Goal: Transaction & Acquisition: Purchase product/service

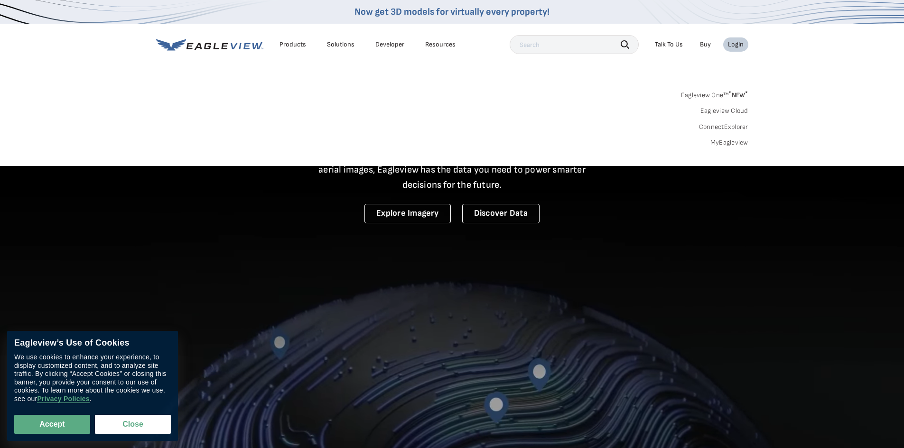
click at [722, 146] on link "MyEagleview" at bounding box center [729, 143] width 38 height 9
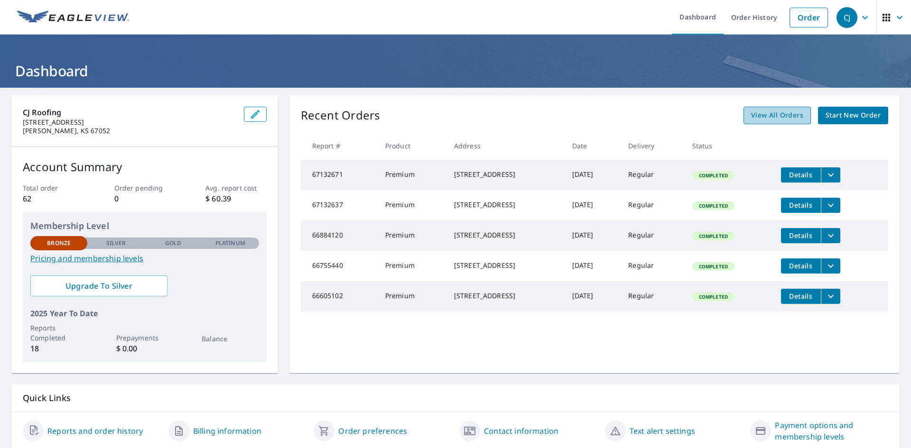
click at [767, 109] on link "View All Orders" at bounding box center [777, 116] width 67 height 18
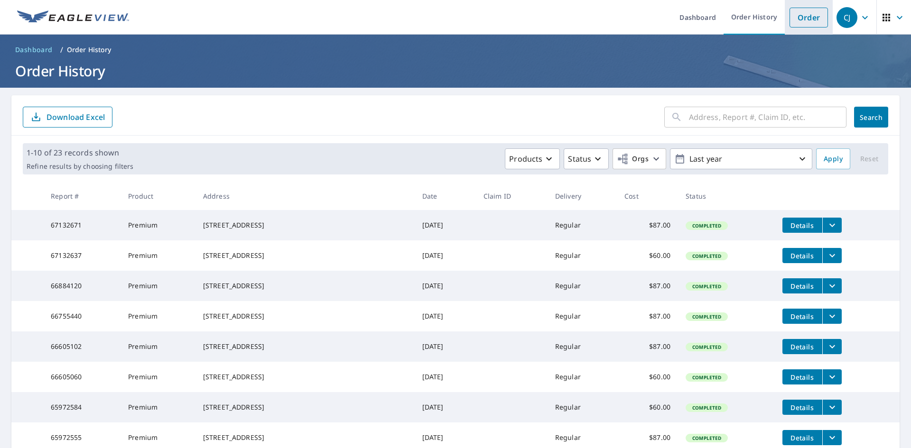
click at [796, 19] on link "Order" at bounding box center [809, 18] width 38 height 20
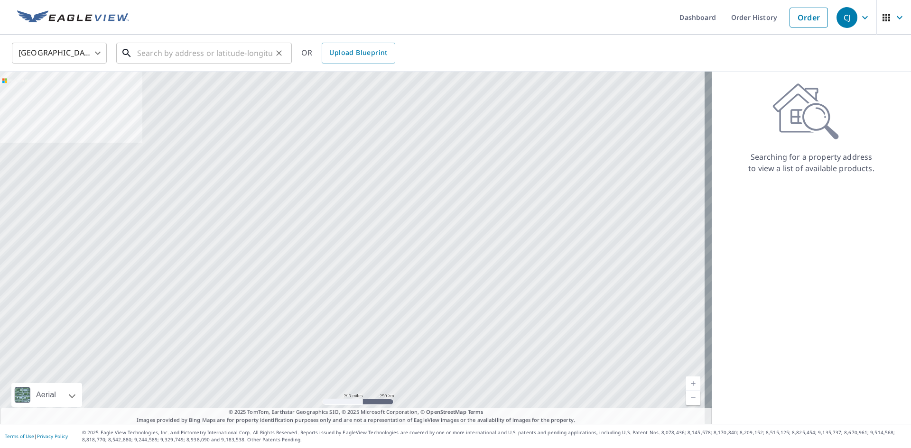
click at [226, 52] on input "text" at bounding box center [204, 53] width 135 height 27
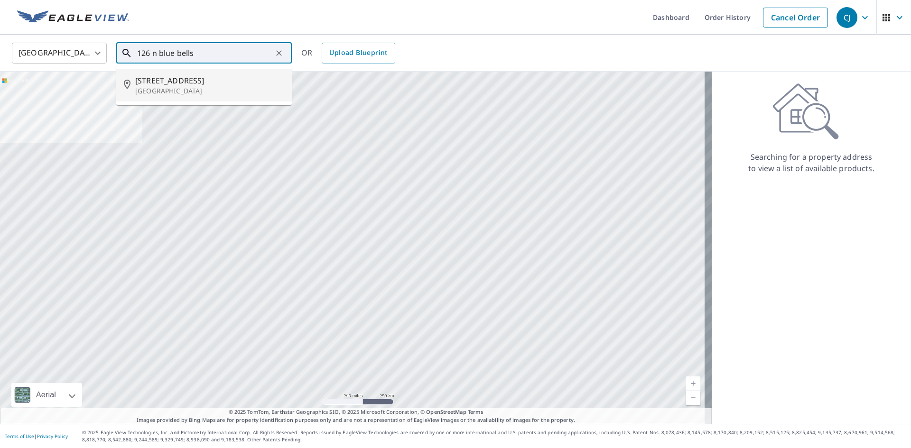
click at [180, 82] on span "[STREET_ADDRESS]" at bounding box center [209, 80] width 149 height 11
type input "[STREET_ADDRESS]"
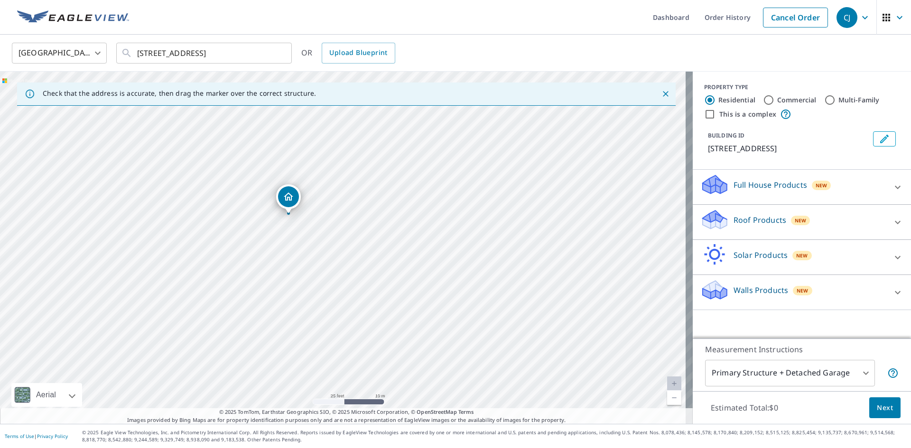
click at [788, 181] on p "Full House Products" at bounding box center [771, 184] width 74 height 11
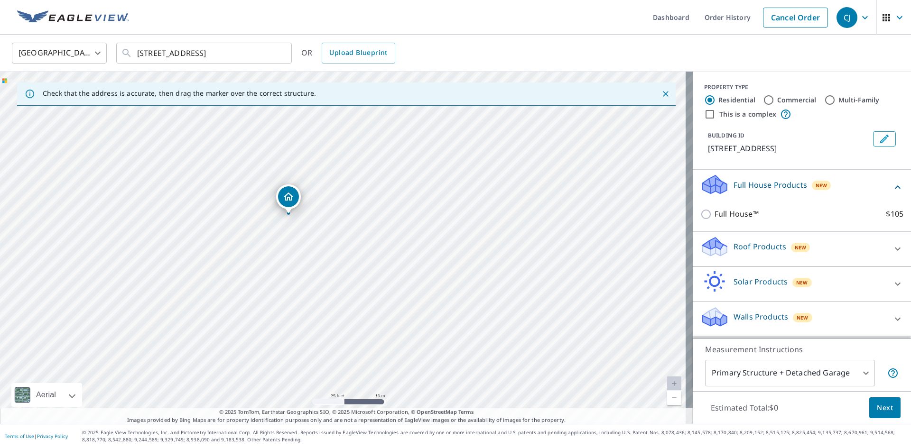
click at [745, 248] on p "Roof Products" at bounding box center [760, 246] width 53 height 11
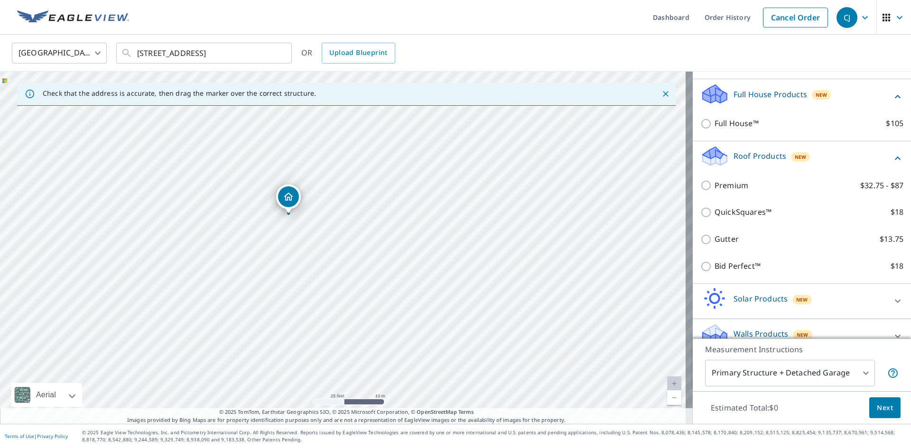
scroll to position [95, 0]
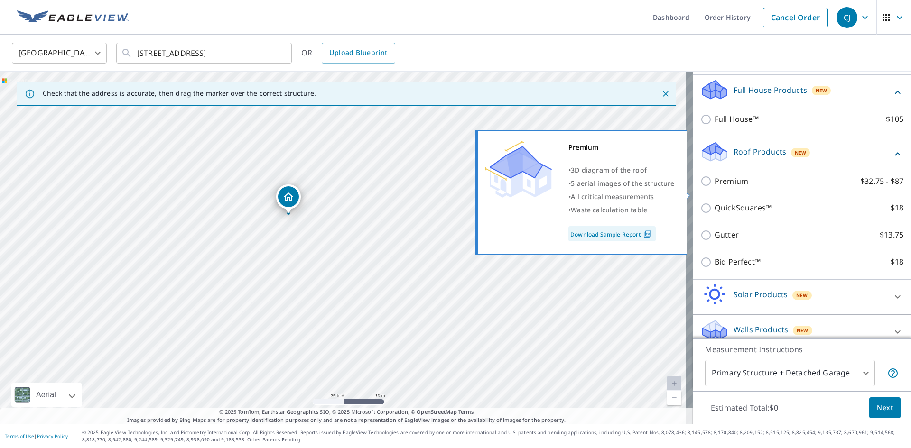
click at [728, 187] on p "Premium" at bounding box center [732, 182] width 34 height 12
click at [715, 187] on input "Premium $32.75 - $87" at bounding box center [707, 181] width 14 height 11
checkbox input "true"
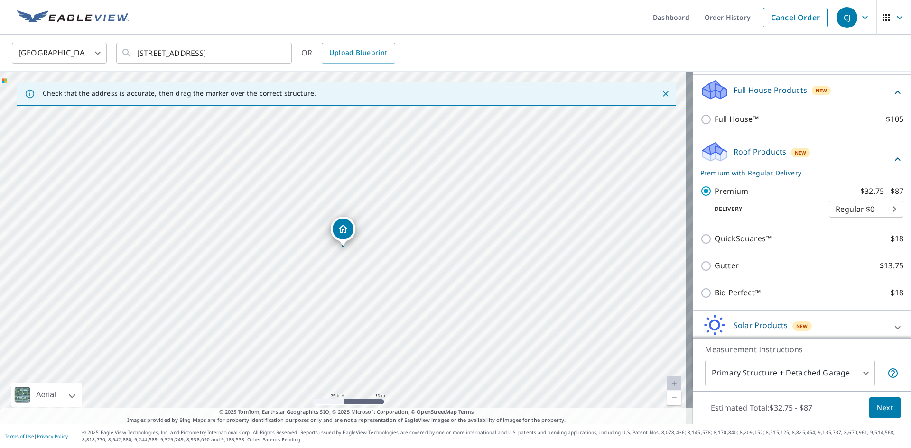
click at [883, 409] on span "Next" at bounding box center [885, 408] width 16 height 12
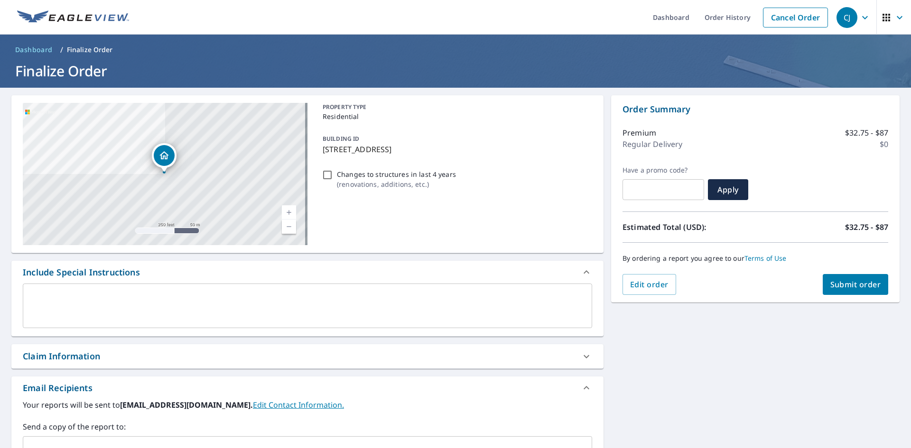
click at [851, 286] on span "Submit order" at bounding box center [855, 284] width 51 height 10
